Goal: Task Accomplishment & Management: Use online tool/utility

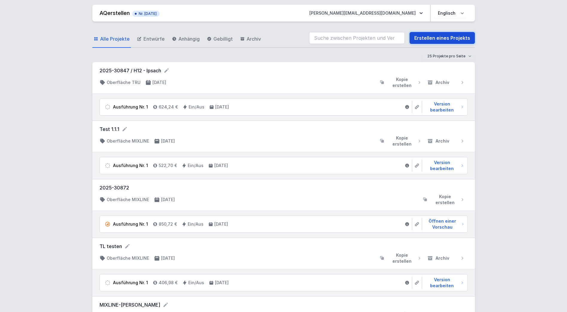
click at [434, 40] on link "Erstellen eines Projekts" at bounding box center [442, 38] width 65 height 12
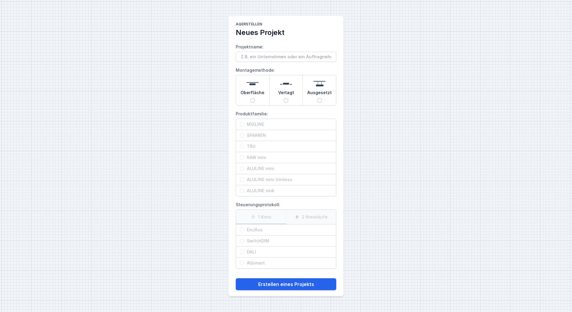
click at [277, 58] on input "Projektname:" at bounding box center [286, 57] width 100 height 10
type input "LENS"
click at [256, 97] on span "Oberfläche" at bounding box center [252, 94] width 24 height 8
click at [255, 98] on input "Oberfläche" at bounding box center [252, 100] width 5 height 5
radio input "true"
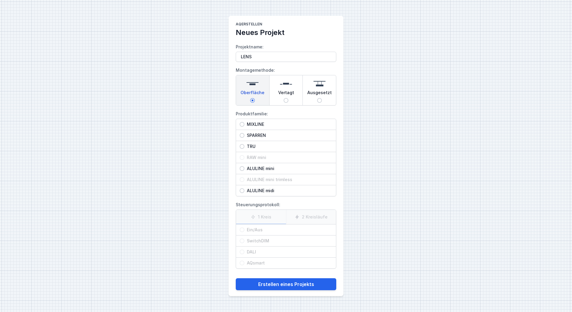
click at [258, 124] on span "MIXLINE" at bounding box center [288, 124] width 88 height 6
click at [244, 124] on input "MIXLINE" at bounding box center [242, 124] width 5 height 5
radio input "true"
click at [254, 232] on span "Ein/Aus" at bounding box center [288, 230] width 88 height 6
click at [244, 232] on input "Ein/Aus" at bounding box center [242, 230] width 5 height 5
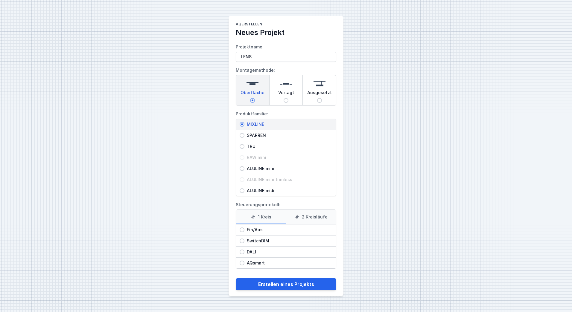
radio input "true"
click at [383, 223] on div "AQerstellen Neues Projekt Projektname: LENS Montagemethode: Oberfläche Vertagt …" at bounding box center [286, 156] width 572 height 312
click at [286, 284] on button "Erstellen eines Projekts" at bounding box center [286, 284] width 100 height 12
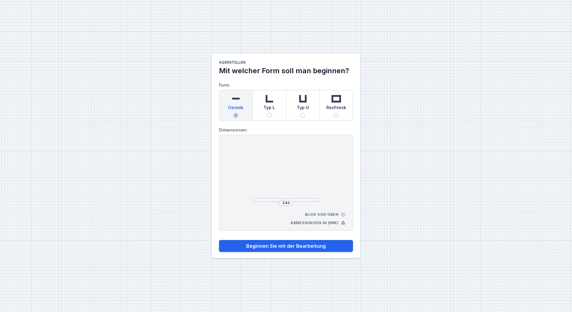
click at [400, 107] on div "AQerstellen Mit welcher Form soll man beginnen? Form: Gerade Typ L Typ U Rechte…" at bounding box center [286, 156] width 572 height 312
click at [384, 134] on div "AQerstellen Mit welcher Form soll man beginnen? Form: Gerade Typ L Typ U Rechte…" at bounding box center [286, 156] width 572 height 312
click at [306, 244] on button "Beginnen Sie mit der Bearbeitung" at bounding box center [286, 246] width 134 height 12
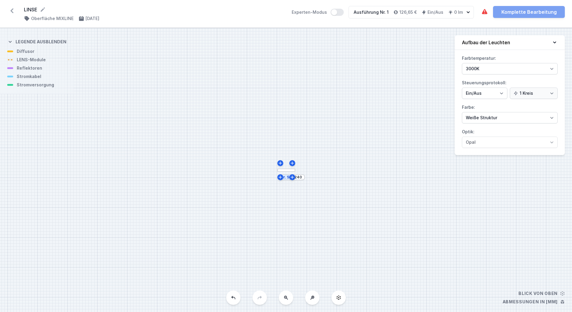
click at [287, 172] on div at bounding box center [286, 170] width 18 height 3
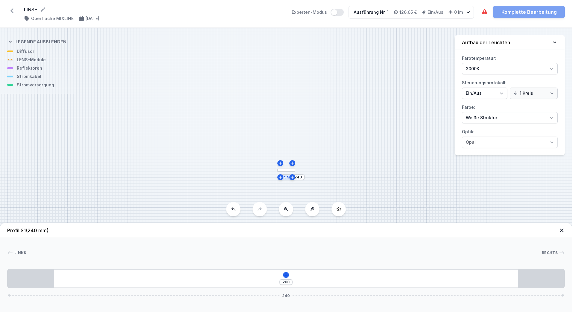
click at [507, 14] on div "The required parts have not been added. The luminous element has not been added…" at bounding box center [523, 12] width 84 height 12
click at [513, 13] on div "The required parts have not been added. The luminous element has not been added…" at bounding box center [523, 12] width 84 height 12
click at [356, 112] on div "Nr. S1 240" at bounding box center [286, 170] width 572 height 284
click at [367, 181] on div "Nr. S1 240" at bounding box center [286, 170] width 572 height 284
drag, startPoint x: 468, startPoint y: 208, endPoint x: 464, endPoint y: 207, distance: 4.1
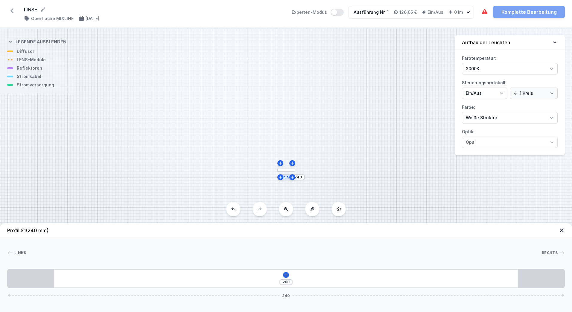
click at [468, 208] on div "Nr. S1 240" at bounding box center [286, 170] width 572 height 284
drag, startPoint x: 421, startPoint y: 201, endPoint x: 416, endPoint y: 141, distance: 60.0
click at [416, 141] on div "Nr. S1 240" at bounding box center [286, 170] width 572 height 284
click at [371, 175] on div "Nr. S1 240" at bounding box center [286, 170] width 572 height 284
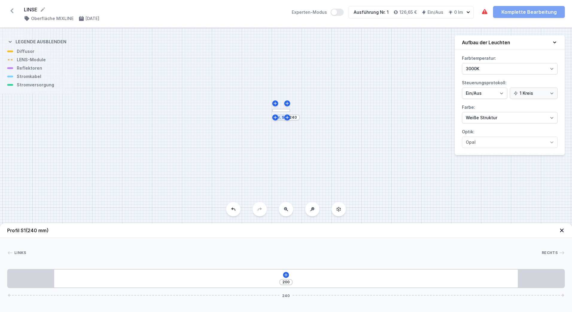
click at [371, 175] on div "Nr. S1 240" at bounding box center [286, 170] width 572 height 284
click at [363, 135] on div "Nr. S1 240" at bounding box center [286, 170] width 572 height 284
click at [353, 149] on div "Nr. S1 240" at bounding box center [286, 170] width 572 height 284
click at [400, 143] on div "Nr. S1 240" at bounding box center [286, 170] width 572 height 284
